Goal: Task Accomplishment & Management: Use online tool/utility

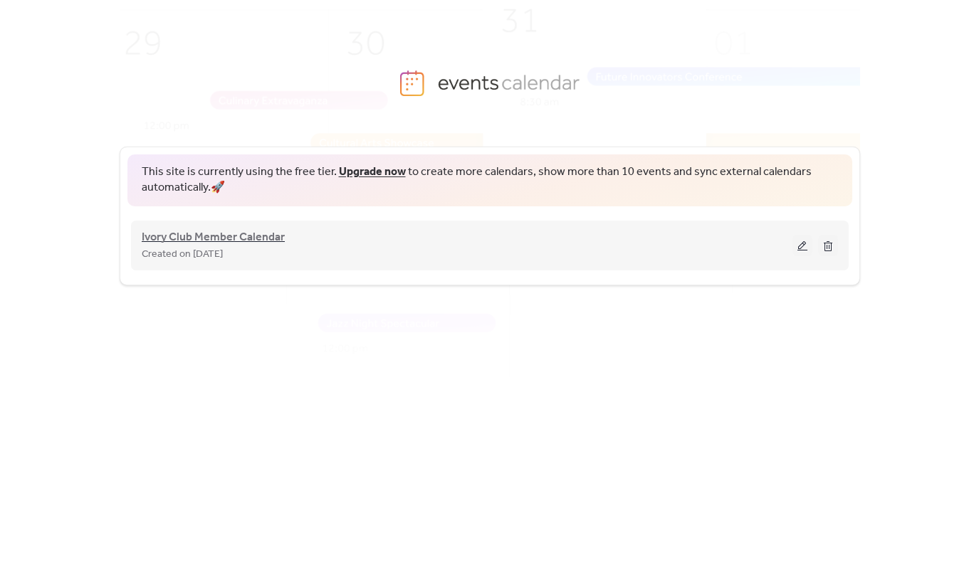
click at [191, 236] on span "Ivory Club Member Calendar" at bounding box center [213, 237] width 143 height 17
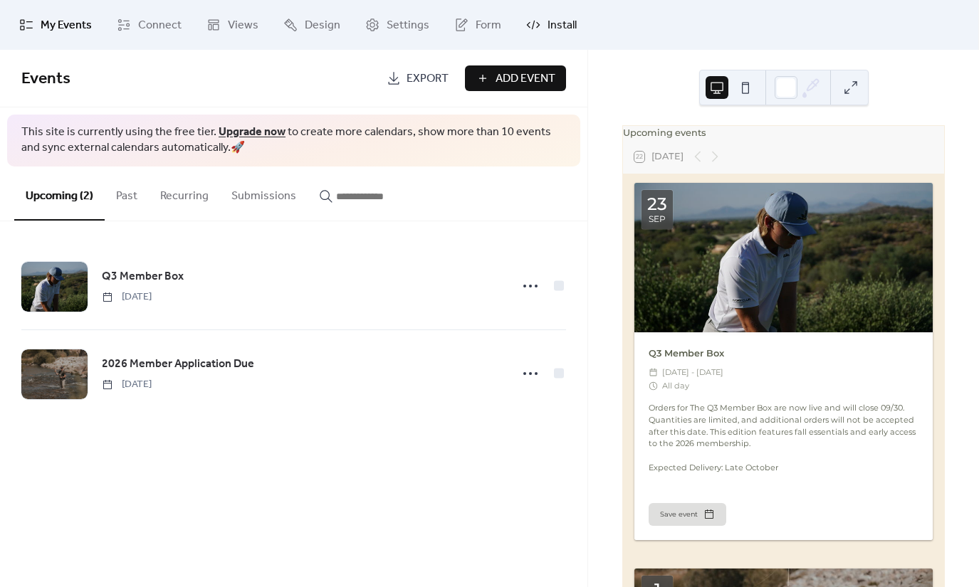
click at [547, 21] on span "Install" at bounding box center [561, 25] width 29 height 17
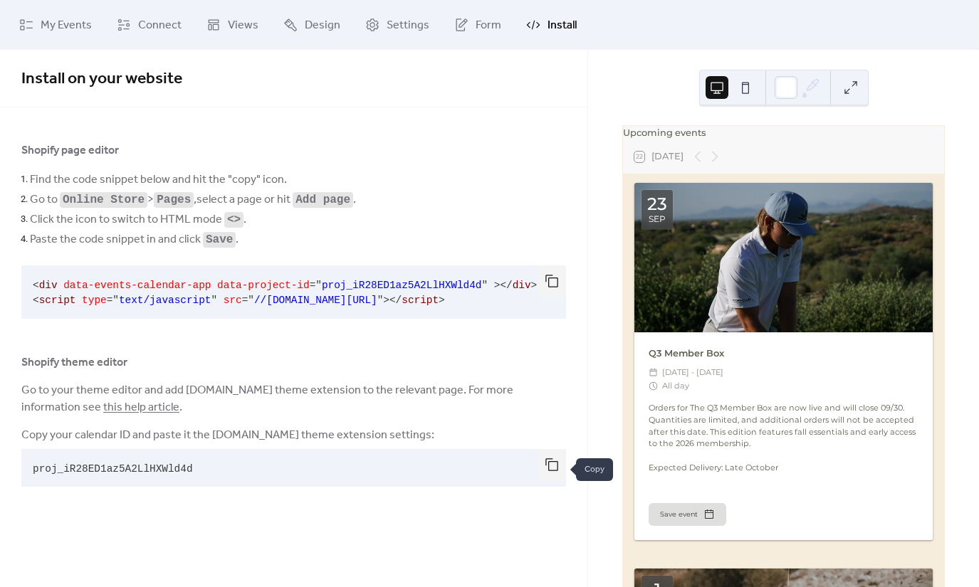
click at [548, 463] on button "button" at bounding box center [551, 464] width 28 height 31
click at [209, 463] on pre "proj_iR28ED1az5A2LlHXWld4d" at bounding box center [282, 468] width 522 height 38
drag, startPoint x: 195, startPoint y: 471, endPoint x: 65, endPoint y: 478, distance: 129.7
click at [65, 478] on pre "proj_iR28ED1az5A2LlHXWld4d" at bounding box center [282, 468] width 522 height 38
copy span "iR28ED1az5A2LlHXWld4d"
